Goal: Browse casually: Explore the website without a specific task or goal

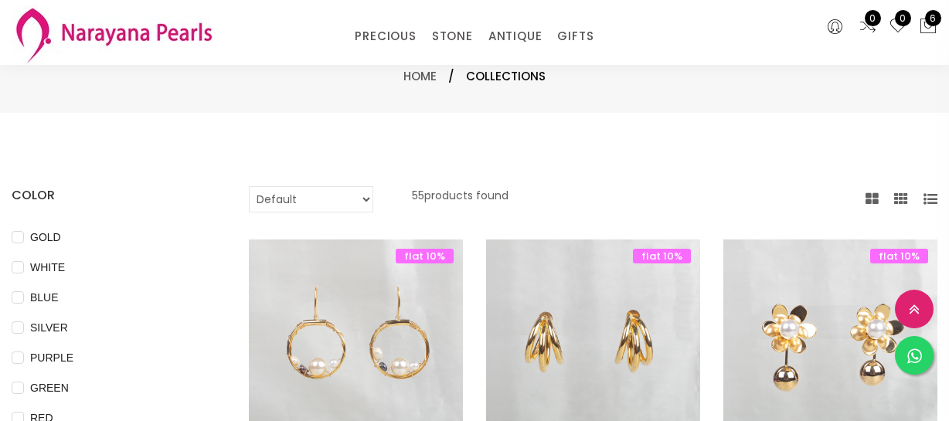
select select "INR"
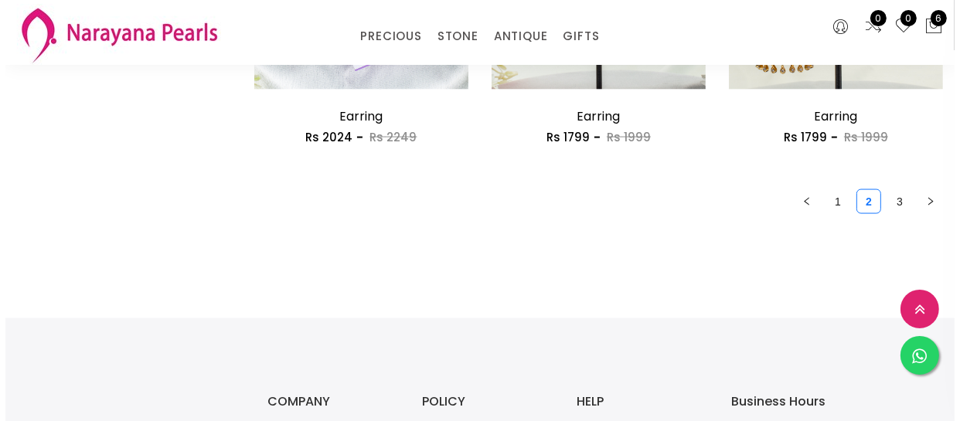
scroll to position [2037, 0]
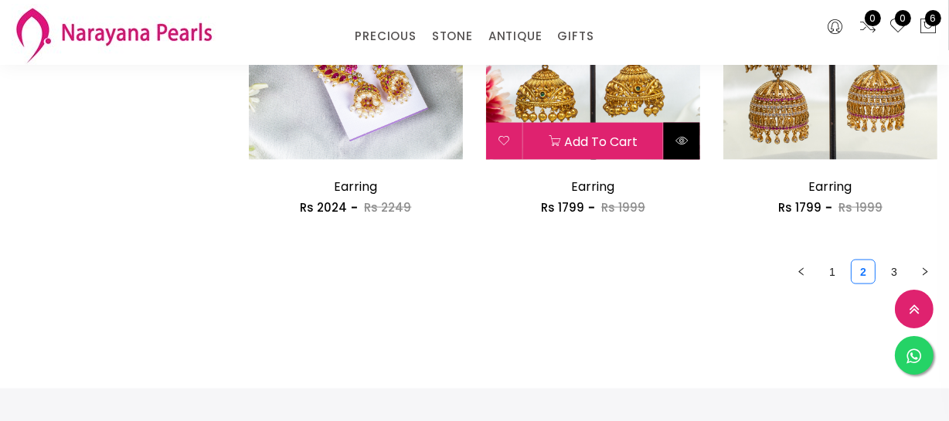
click at [686, 141] on icon at bounding box center [681, 140] width 12 height 12
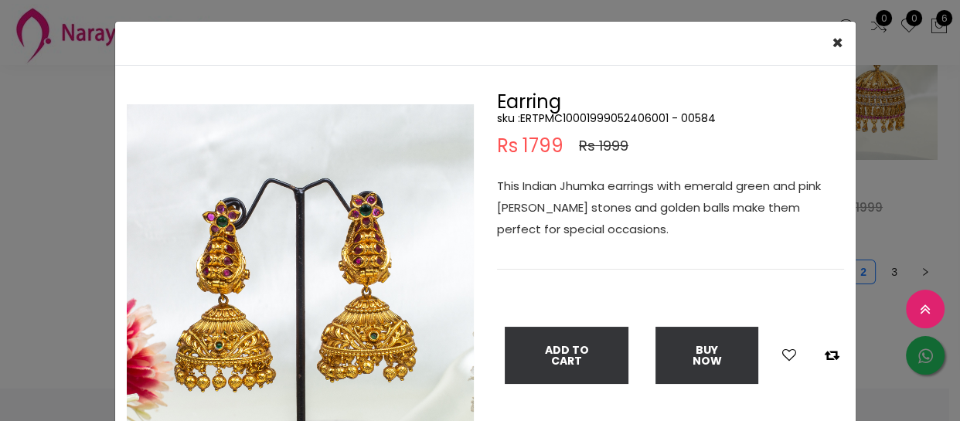
scroll to position [70, 0]
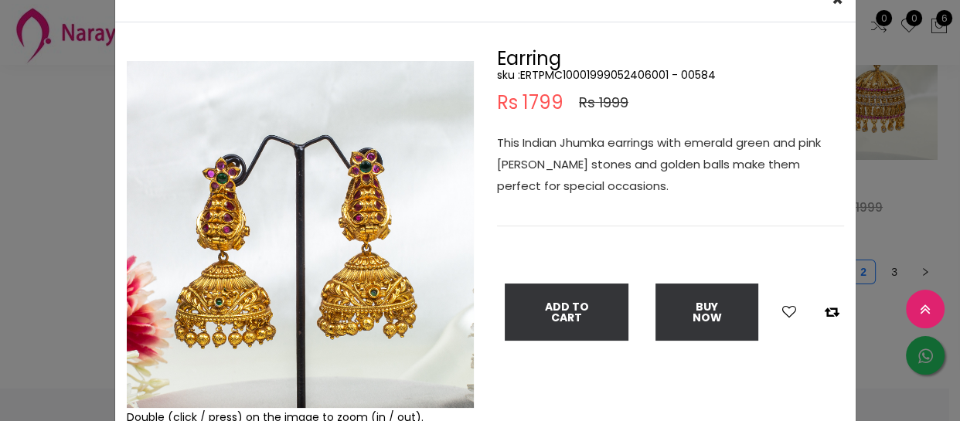
click at [4, 273] on div "× Close Double (click / press) on the image to zoom (in / out). Earring sku : E…" at bounding box center [480, 210] width 960 height 421
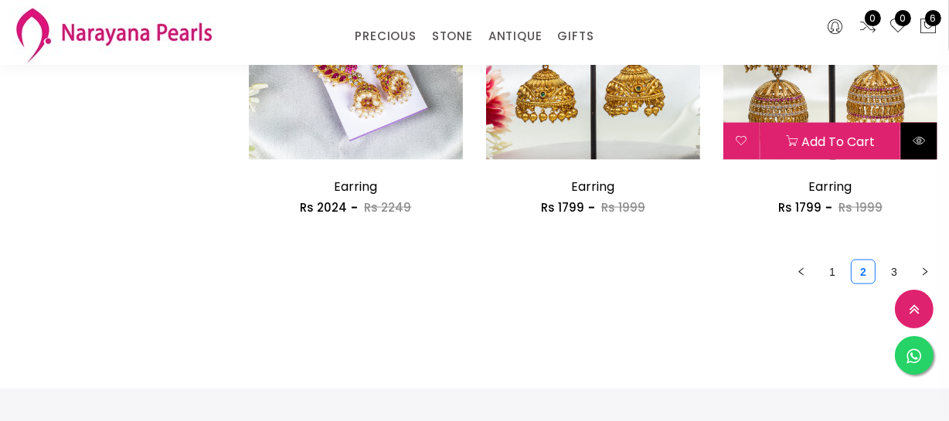
click at [922, 148] on button at bounding box center [919, 141] width 36 height 37
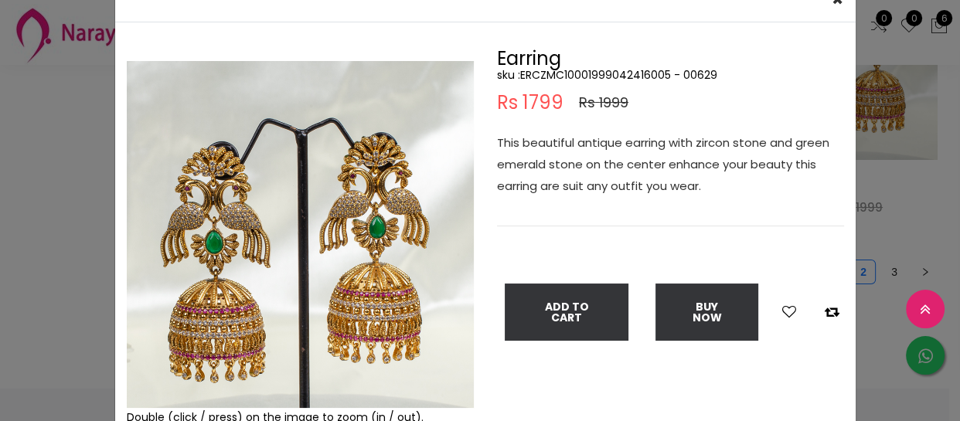
click at [86, 282] on div "× Close Double (click / press) on the image to zoom (in / out). Earring sku : E…" at bounding box center [480, 210] width 960 height 421
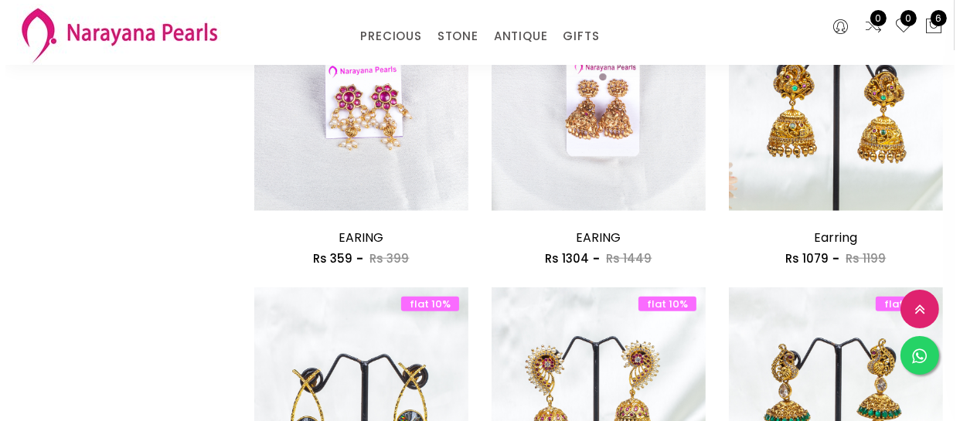
scroll to position [1335, 0]
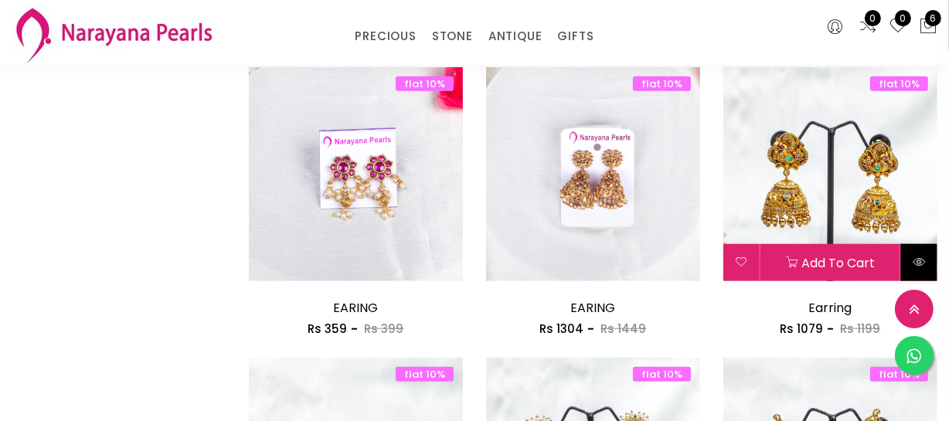
click at [920, 266] on icon at bounding box center [919, 262] width 12 height 12
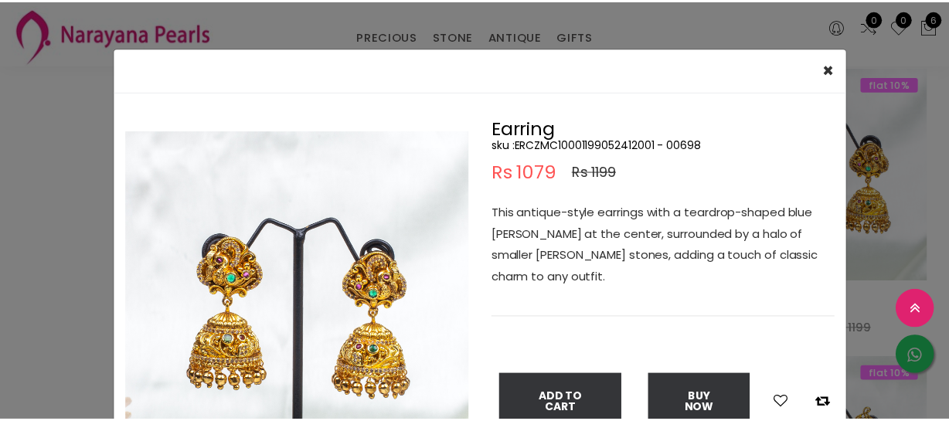
scroll to position [70, 0]
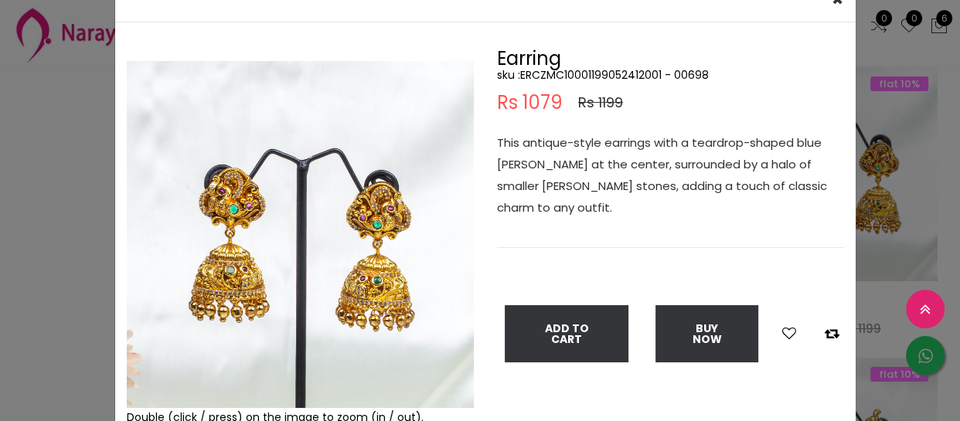
click at [288, 287] on img at bounding box center [300, 234] width 347 height 347
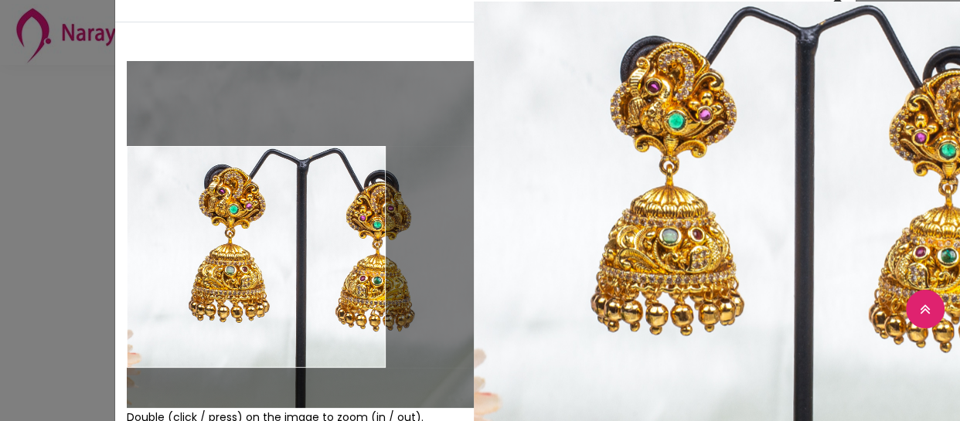
click at [36, 255] on div "× Close Double (click / press) on the image to zoom (in / out). Earring sku : E…" at bounding box center [480, 210] width 960 height 421
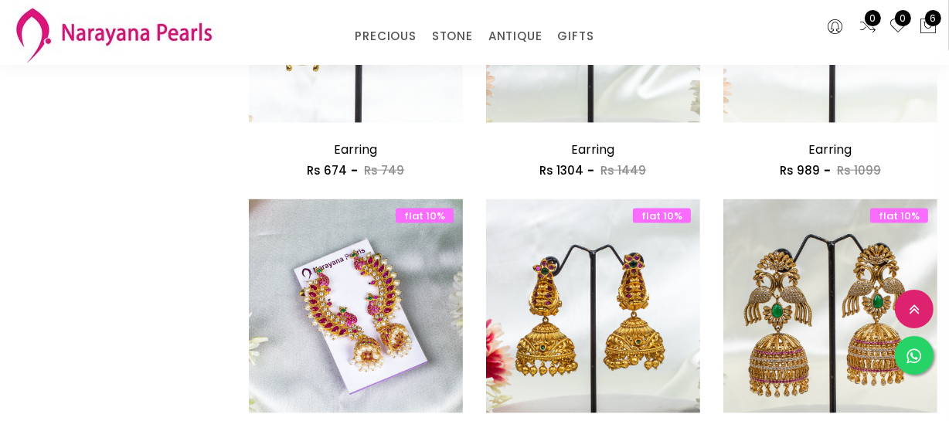
scroll to position [1897, 0]
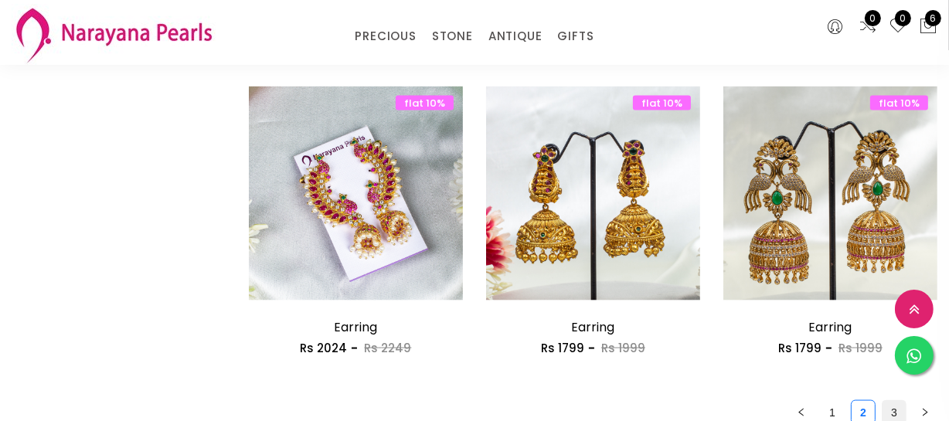
click at [896, 415] on link "3" at bounding box center [894, 412] width 23 height 23
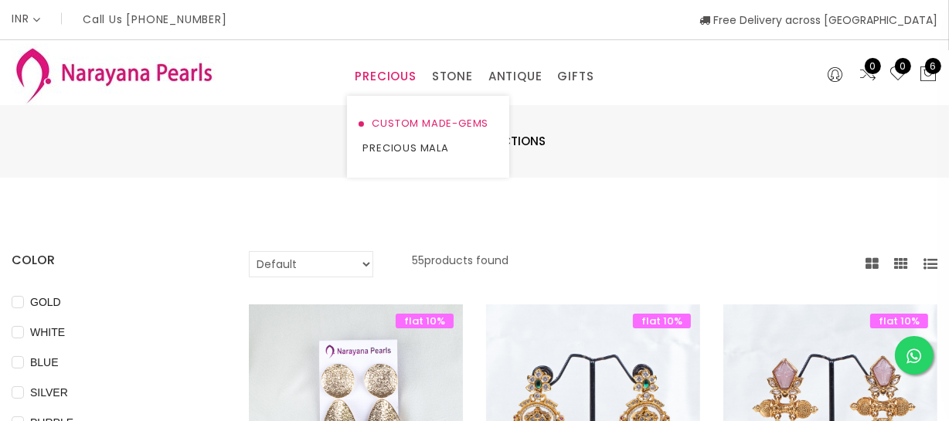
click at [395, 121] on link "CUSTOM MADE-GEMS" at bounding box center [427, 123] width 131 height 25
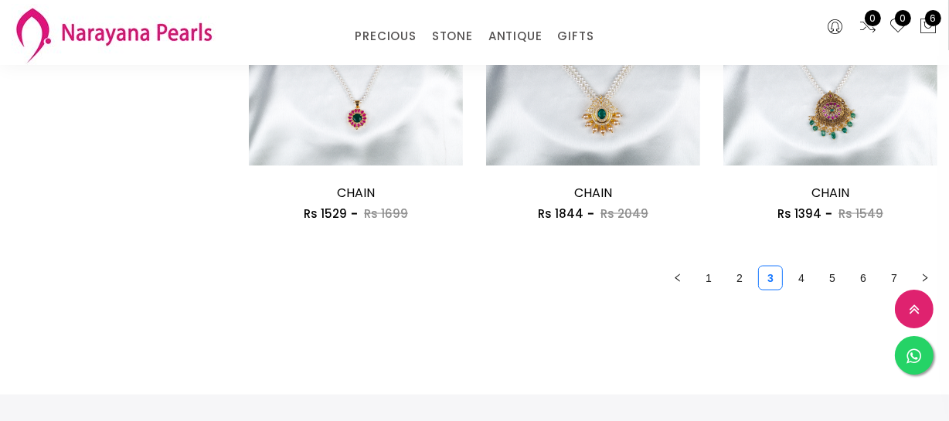
scroll to position [2037, 0]
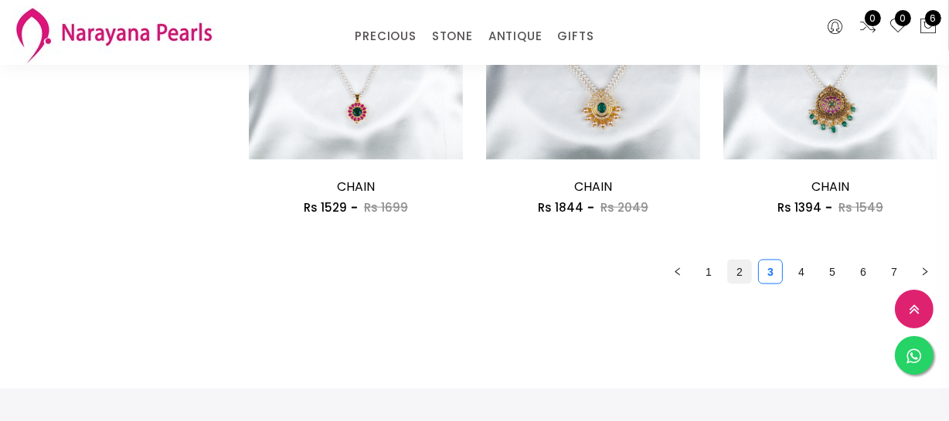
click at [749, 269] on link "2" at bounding box center [739, 271] width 23 height 23
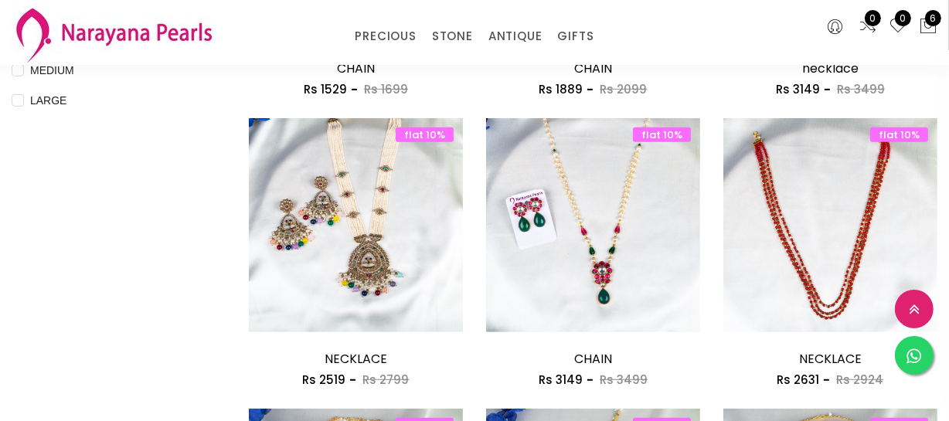
scroll to position [913, 0]
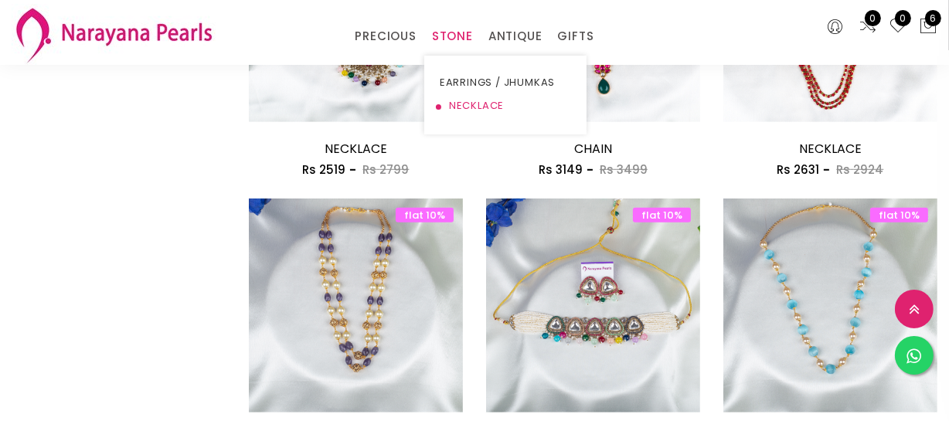
click at [462, 107] on link "NECKLACE" at bounding box center [505, 105] width 131 height 23
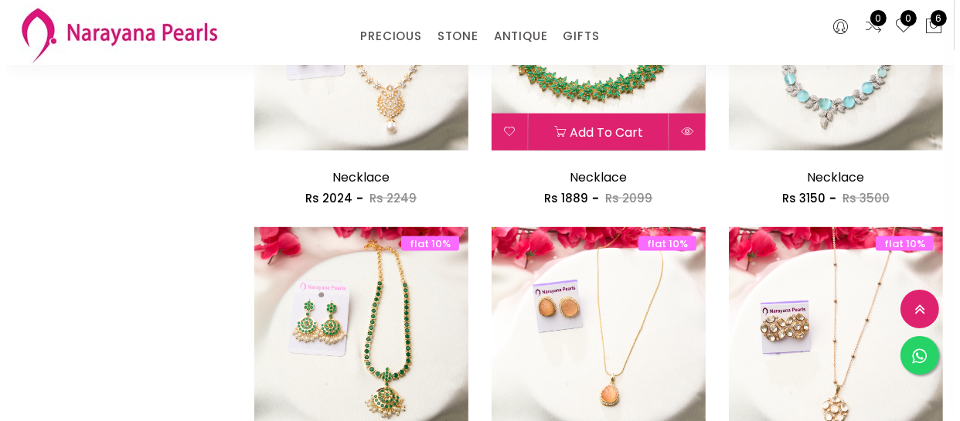
scroll to position [2037, 0]
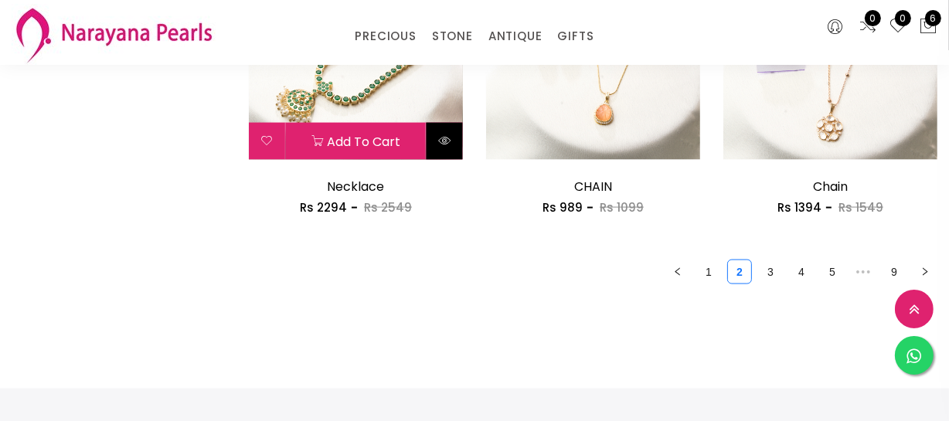
click at [444, 147] on icon at bounding box center [444, 140] width 12 height 12
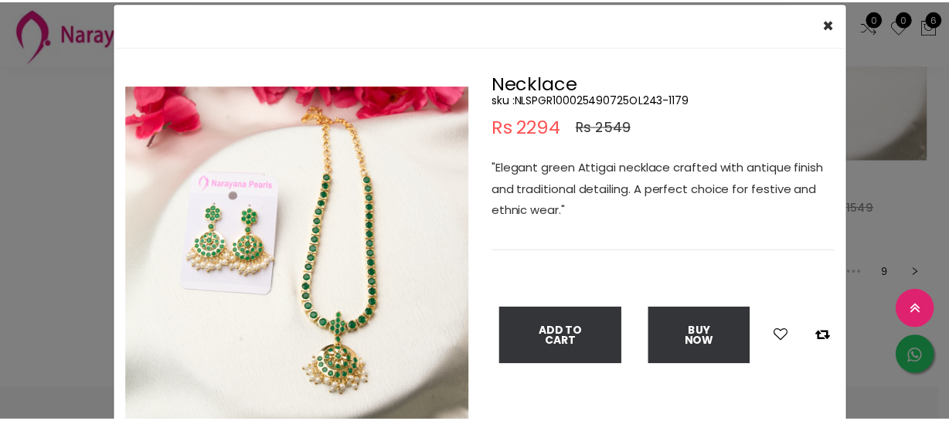
scroll to position [70, 0]
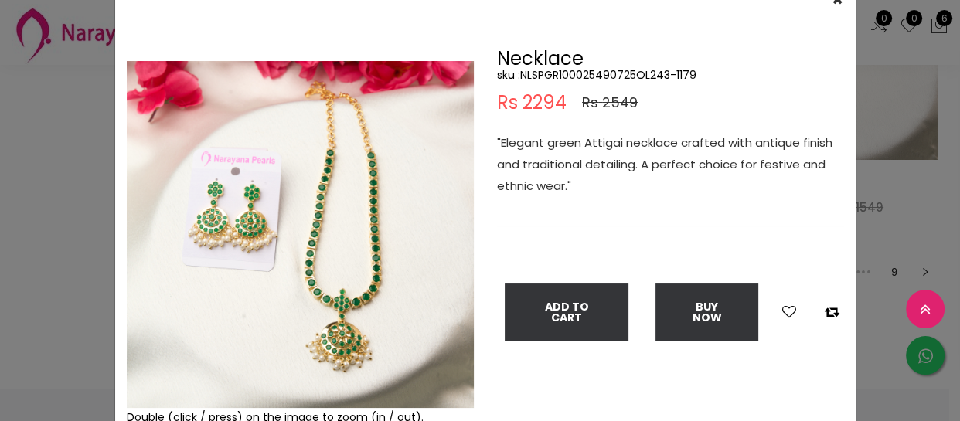
click at [45, 208] on div "× Close Double (click / press) on the image to zoom (in / out). Necklace sku : …" at bounding box center [480, 210] width 960 height 421
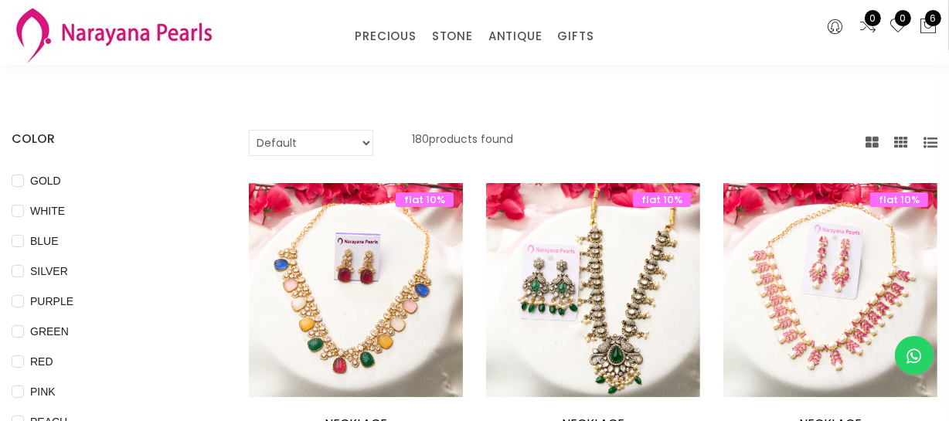
scroll to position [140, 0]
